Goal: Task Accomplishment & Management: Complete application form

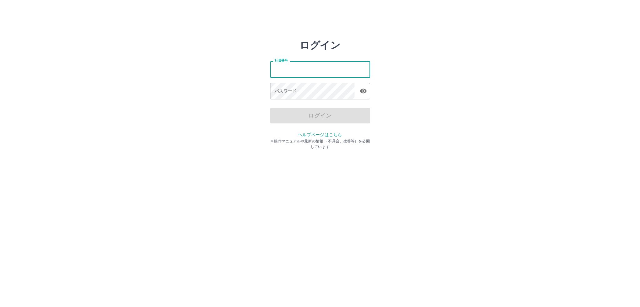
click at [275, 67] on input "社員番号" at bounding box center [320, 69] width 100 height 17
type input "*******"
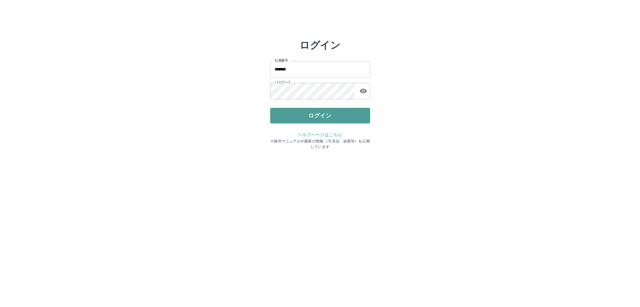
click at [305, 116] on button "ログイン" at bounding box center [320, 116] width 100 height 16
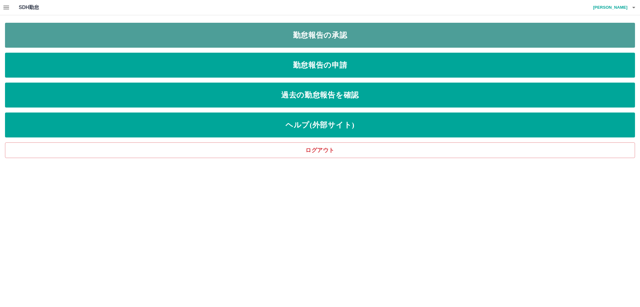
click at [273, 33] on link "勤怠報告の承認" at bounding box center [320, 35] width 630 height 25
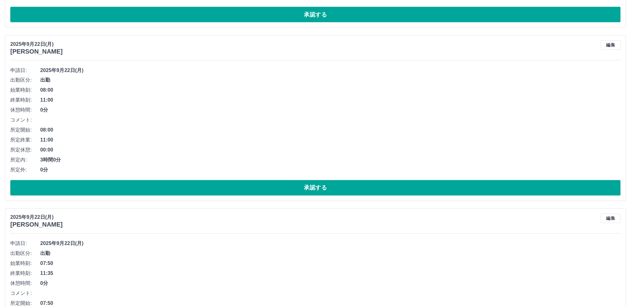
scroll to position [562, 0]
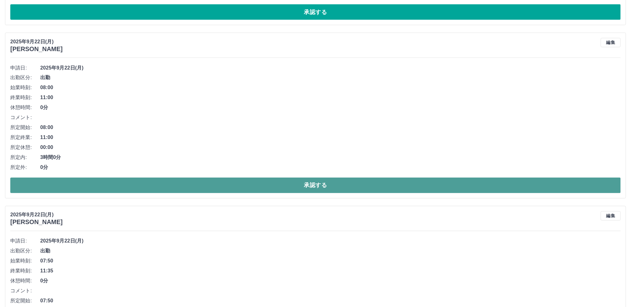
click at [148, 187] on button "承認する" at bounding box center [315, 186] width 611 height 16
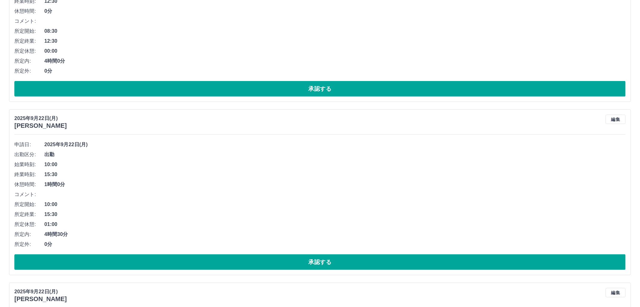
scroll to position [0, 0]
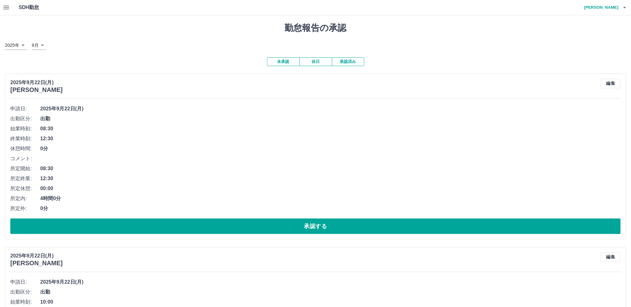
click at [6, 7] on icon "button" at bounding box center [6, 8] width 6 height 4
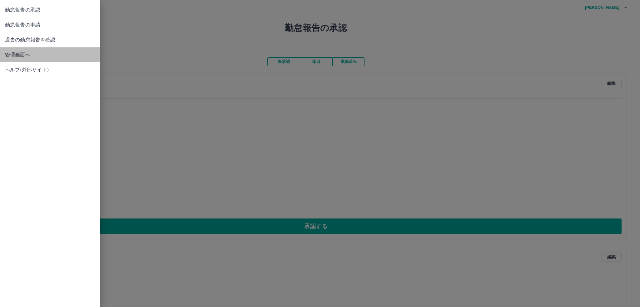
click at [30, 59] on link "管理画面へ" at bounding box center [50, 54] width 100 height 15
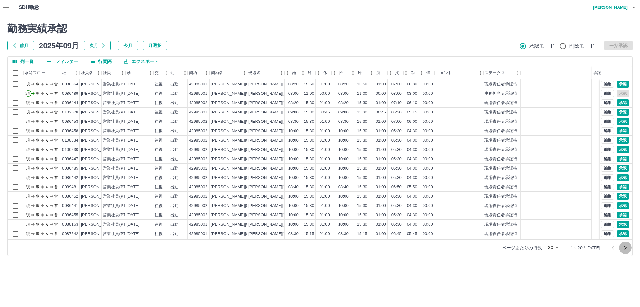
click at [625, 248] on icon "次のページへ" at bounding box center [624, 247] width 7 height 7
click at [625, 248] on div at bounding box center [320, 153] width 640 height 307
click at [625, 248] on icon "次のページへ" at bounding box center [624, 247] width 7 height 7
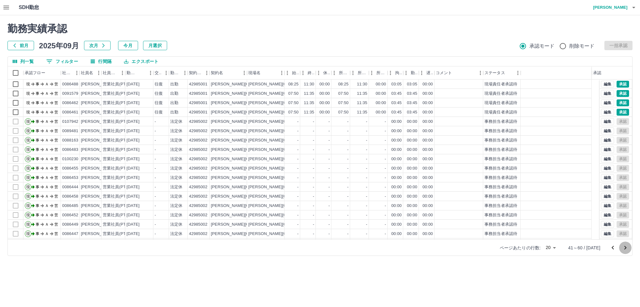
click at [619, 248] on button "次のページへ" at bounding box center [625, 248] width 12 height 12
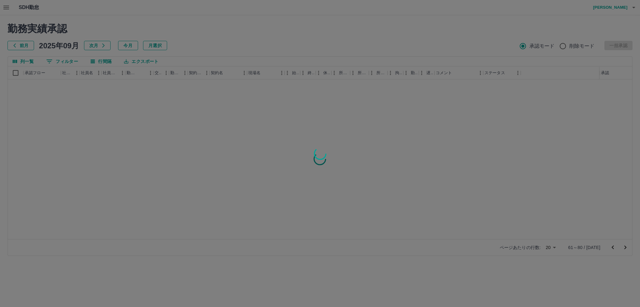
click at [624, 247] on div at bounding box center [320, 153] width 640 height 307
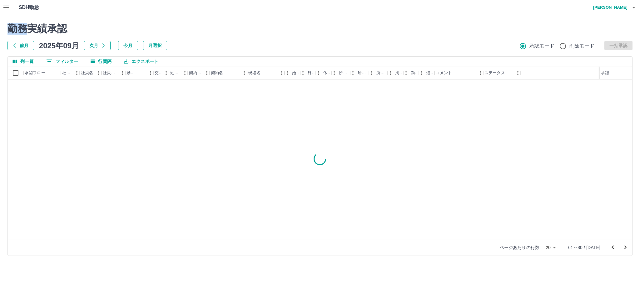
click at [624, 247] on div "勤務実績承認 前月 [DATE] 次月 今月 月選択 承認モード 削除モード 一括承認 列一覧 0 フィルター 行間隔 エクスポート 承認フロー 社員番号 社…" at bounding box center [320, 139] width 640 height 248
click at [624, 247] on icon "次のページへ" at bounding box center [624, 247] width 7 height 7
click at [624, 247] on icon "次のページへ" at bounding box center [625, 248] width 2 height 4
click at [626, 247] on icon "次のページへ" at bounding box center [624, 247] width 7 height 7
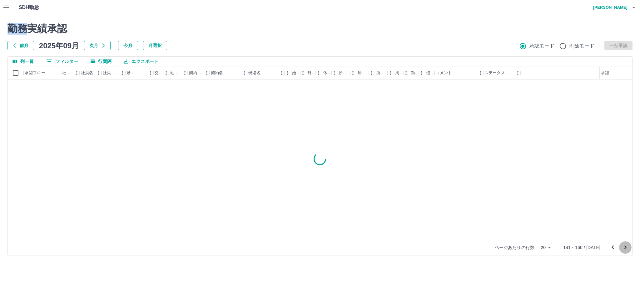
click at [626, 247] on icon "次のページへ" at bounding box center [624, 247] width 7 height 7
click at [626, 248] on icon "次のページへ" at bounding box center [624, 247] width 7 height 7
click at [626, 248] on icon "次のページへ" at bounding box center [625, 248] width 2 height 4
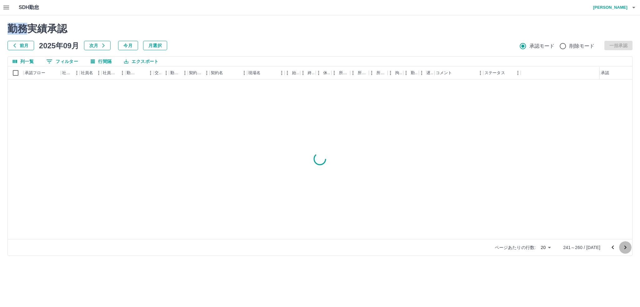
click at [626, 248] on icon "次のページへ" at bounding box center [625, 248] width 2 height 4
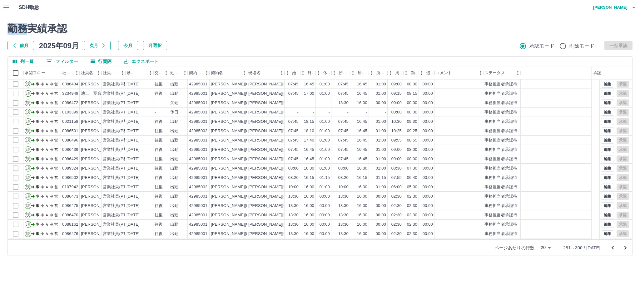
click at [611, 247] on icon "前のページへ" at bounding box center [612, 247] width 7 height 7
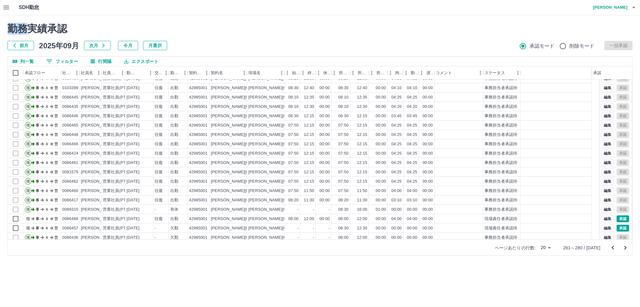
scroll to position [27, 0]
click at [611, 247] on icon "前のページへ" at bounding box center [612, 247] width 7 height 7
click at [612, 246] on icon "前のページへ" at bounding box center [612, 247] width 7 height 7
click at [611, 247] on icon "前のページへ" at bounding box center [612, 247] width 7 height 7
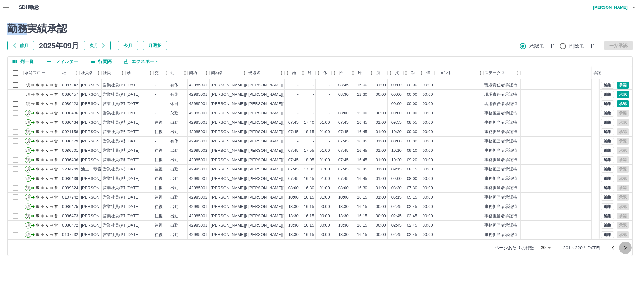
click at [624, 248] on icon "次のページへ" at bounding box center [624, 247] width 7 height 7
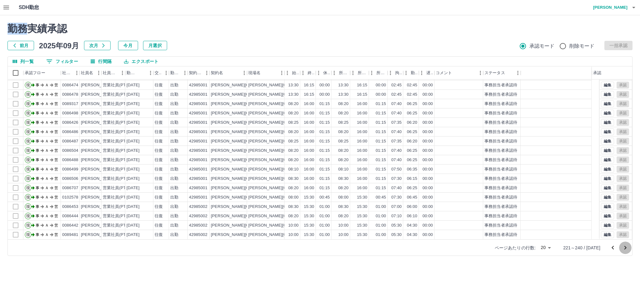
click at [625, 249] on icon "次のページへ" at bounding box center [624, 247] width 7 height 7
click at [625, 248] on icon "次のページへ" at bounding box center [624, 247] width 7 height 7
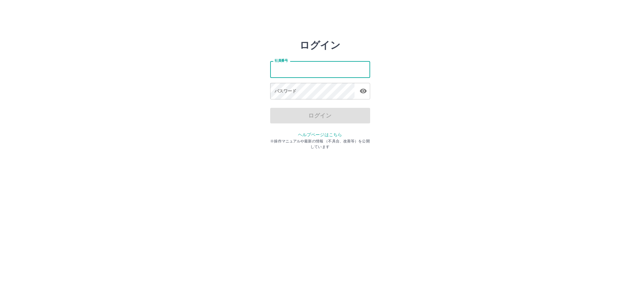
click at [287, 71] on input "社員番号" at bounding box center [320, 69] width 100 height 17
type input "*******"
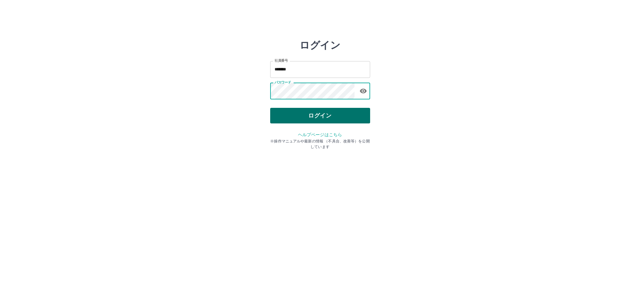
click at [305, 115] on button "ログイン" at bounding box center [320, 116] width 100 height 16
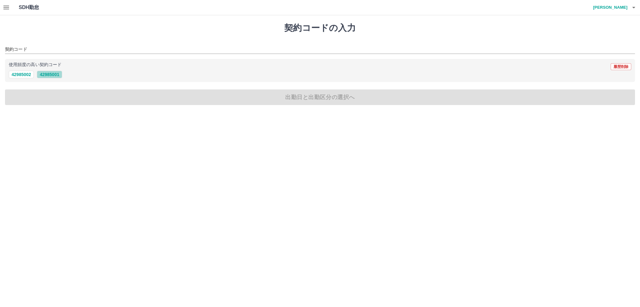
click at [52, 73] on button "42985001" at bounding box center [49, 74] width 25 height 7
type input "********"
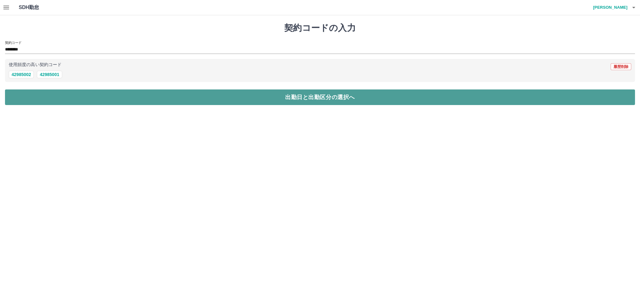
click at [110, 94] on button "出勤日と出勤区分の選択へ" at bounding box center [320, 98] width 630 height 16
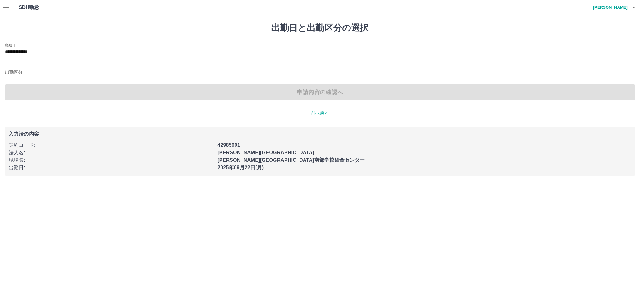
click at [52, 53] on input "**********" at bounding box center [320, 52] width 630 height 8
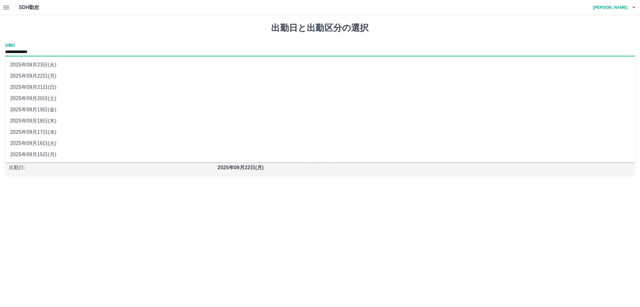
click at [57, 132] on li "2025年09月17日(水)" at bounding box center [320, 132] width 630 height 11
type input "**********"
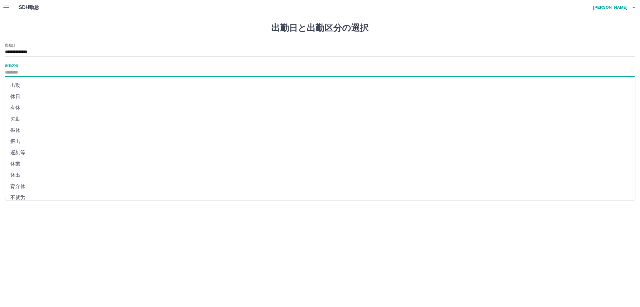
click at [29, 70] on input "出勤区分" at bounding box center [320, 73] width 630 height 8
click at [39, 85] on li "出勤" at bounding box center [320, 85] width 630 height 11
type input "**"
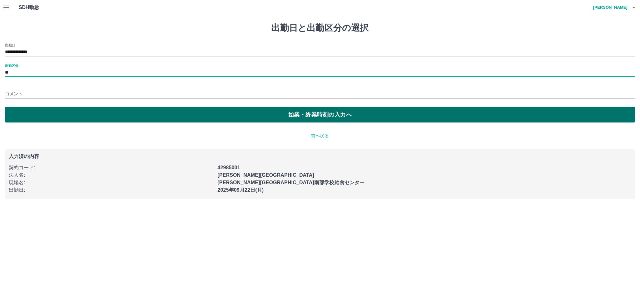
click at [159, 115] on button "始業・終業時刻の入力へ" at bounding box center [320, 115] width 630 height 16
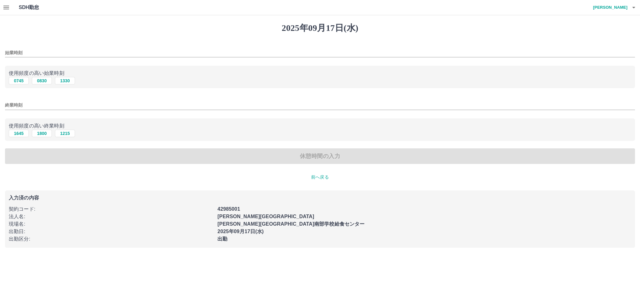
click at [36, 103] on input "終業時刻" at bounding box center [320, 105] width 630 height 9
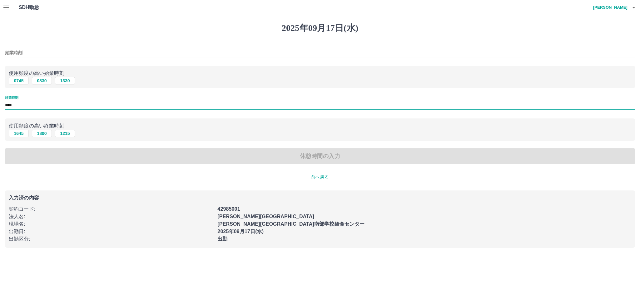
type input "****"
click at [151, 160] on div "休憩時間の入力" at bounding box center [320, 157] width 630 height 16
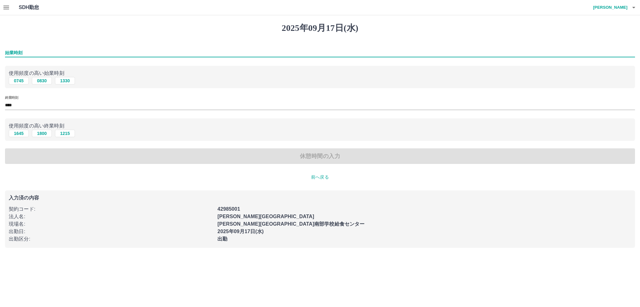
click at [28, 51] on input "始業時刻" at bounding box center [320, 52] width 630 height 9
type input "****"
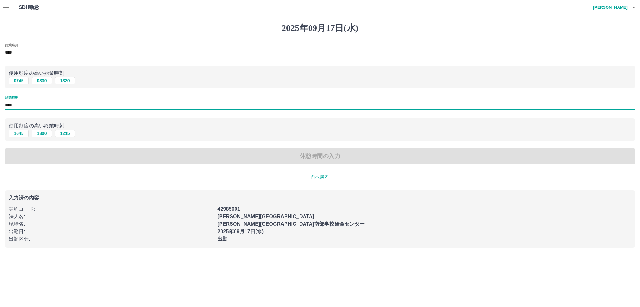
click at [19, 106] on input "****" at bounding box center [320, 105] width 630 height 9
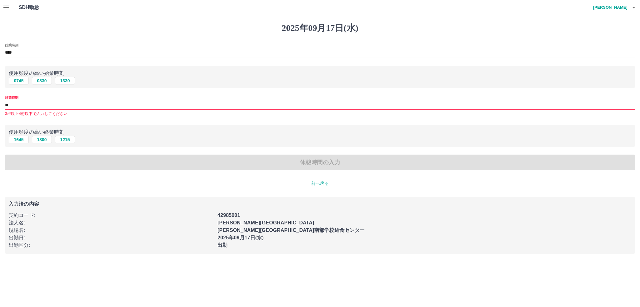
type input "*"
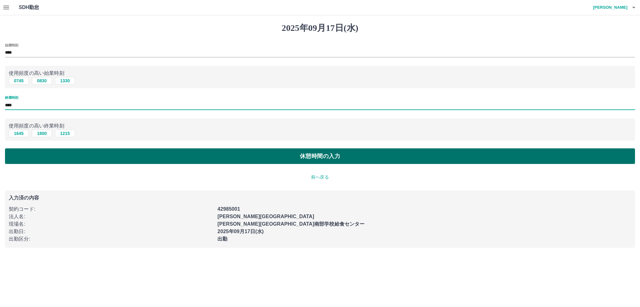
type input "****"
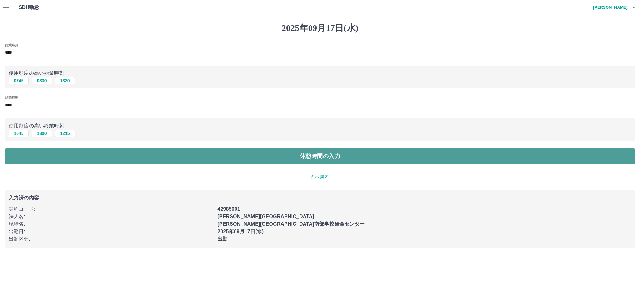
click at [93, 159] on button "休憩時間の入力" at bounding box center [320, 157] width 630 height 16
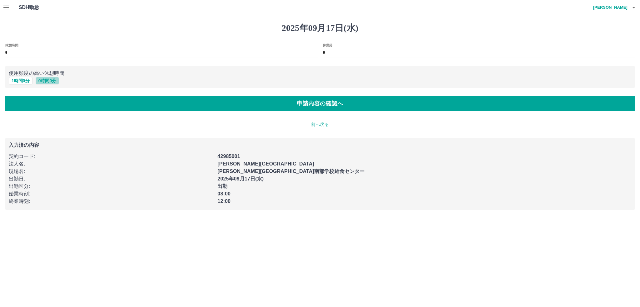
click at [49, 82] on button "0 時間 0 分" at bounding box center [48, 80] width 24 height 7
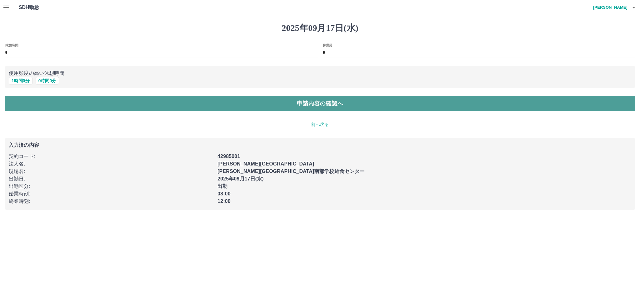
click at [91, 107] on button "申請内容の確認へ" at bounding box center [320, 104] width 630 height 16
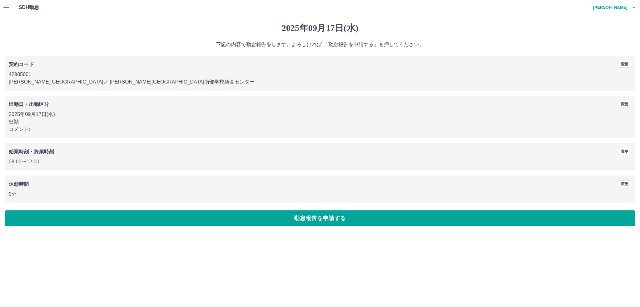
click at [293, 222] on button "勤怠報告を申請する" at bounding box center [320, 219] width 630 height 16
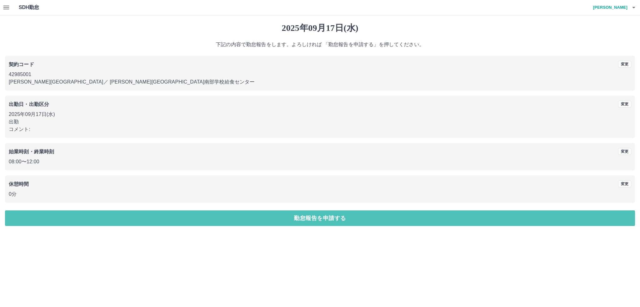
drag, startPoint x: 185, startPoint y: 217, endPoint x: 184, endPoint y: 221, distance: 4.5
click at [184, 219] on button "勤怠報告を申請する" at bounding box center [320, 219] width 630 height 16
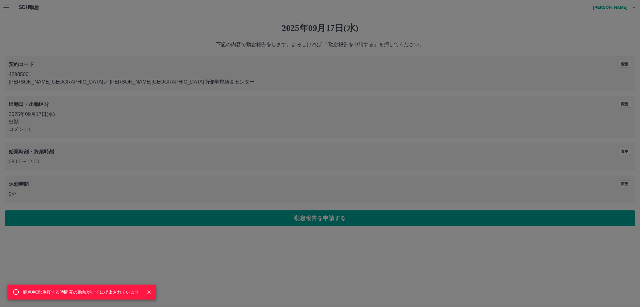
click at [148, 292] on icon "Close" at bounding box center [149, 293] width 4 height 4
